Goal: Task Accomplishment & Management: Manage account settings

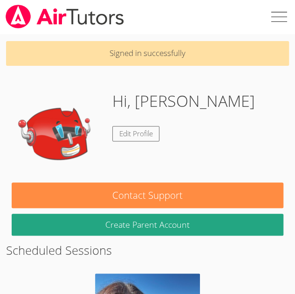
click at [277, 13] on label at bounding box center [278, 17] width 34 height 34
click at [277, 13] on input "checkbox" at bounding box center [278, 17] width 34 height 34
checkbox input "true"
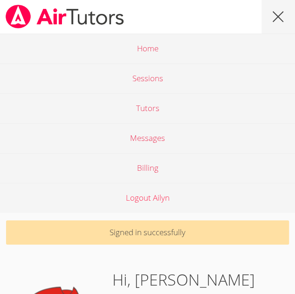
click at [157, 199] on link "Logout Ailyn" at bounding box center [147, 198] width 295 height 30
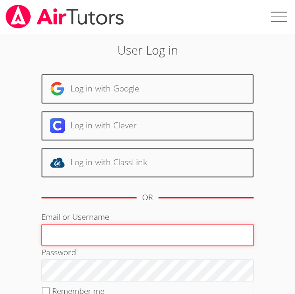
paste input "maddisonca"
type input "maddisonca"
